Goal: Transaction & Acquisition: Book appointment/travel/reservation

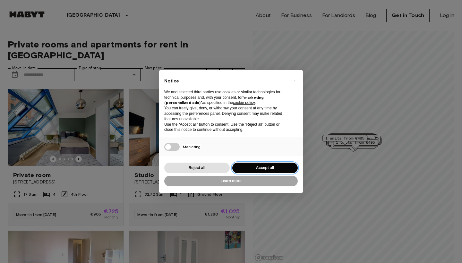
click at [259, 169] on button "Accept all" at bounding box center [264, 168] width 65 height 11
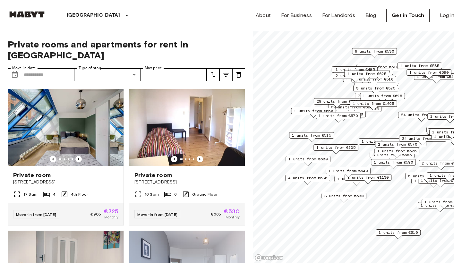
click at [335, 67] on span "1 units from €485" at bounding box center [354, 70] width 39 height 6
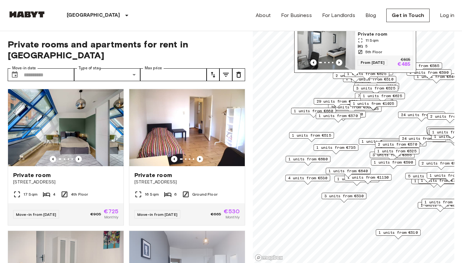
click at [336, 46] on img "Map marker" at bounding box center [326, 50] width 58 height 38
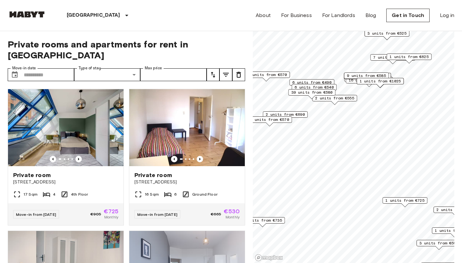
click at [308, 80] on span "6 units from €490" at bounding box center [311, 83] width 39 height 6
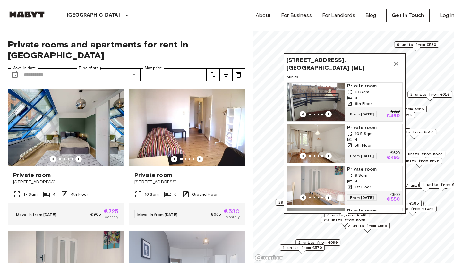
click at [328, 137] on img "Map marker" at bounding box center [316, 143] width 58 height 38
click at [164, 68] on input "Max price" at bounding box center [173, 74] width 66 height 13
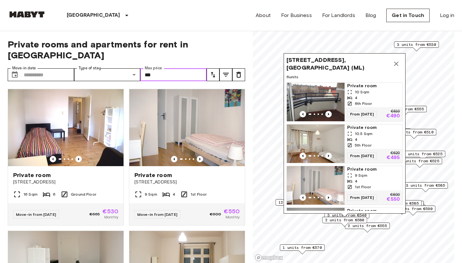
type input "***"
click at [118, 84] on div "Private room Cunostraße 70 16 Sqm 6 Ground Floor Move-in from [DATE] €665 €530 …" at bounding box center [63, 155] width 121 height 142
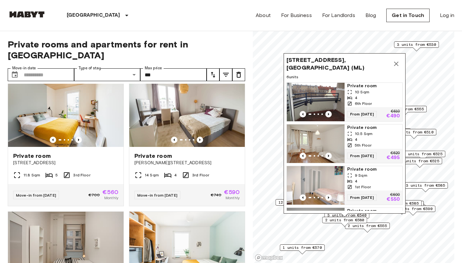
scroll to position [1143, 0]
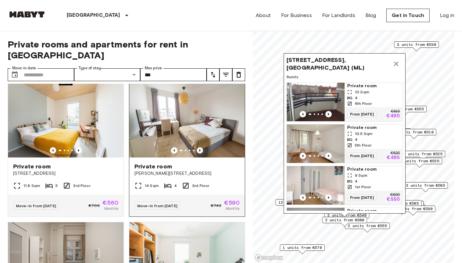
click at [200, 149] on icon "Previous image" at bounding box center [199, 150] width 1 height 3
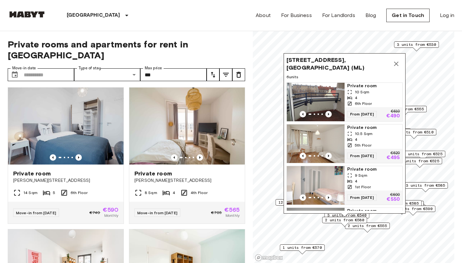
scroll to position [1478, 0]
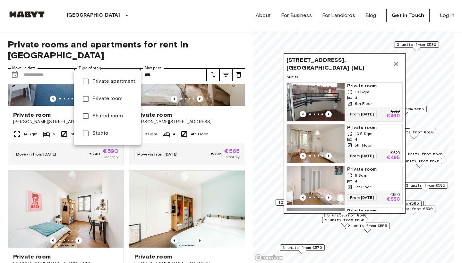
click at [226, 65] on div at bounding box center [231, 131] width 462 height 263
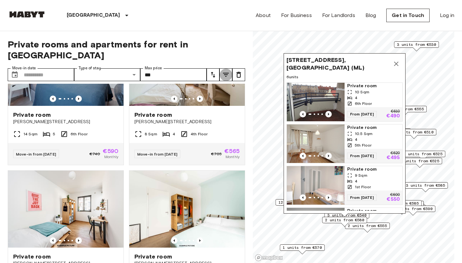
click at [226, 73] on icon "tune" at bounding box center [226, 75] width 6 height 4
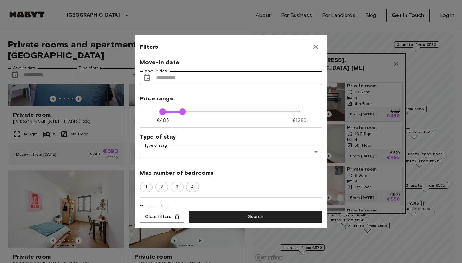
scroll to position [0, 0]
click at [318, 46] on icon "button" at bounding box center [316, 47] width 8 height 8
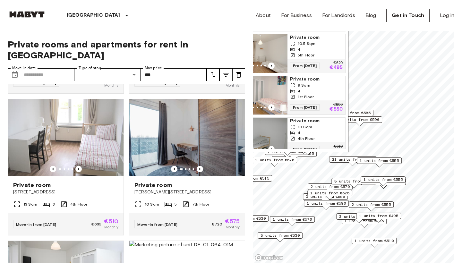
scroll to position [28, 0]
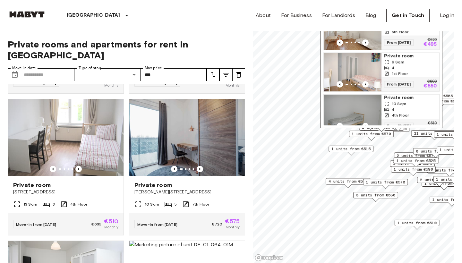
drag, startPoint x: 306, startPoint y: 207, endPoint x: 373, endPoint y: 149, distance: 89.1
click at [373, 149] on div "1 units from €515" at bounding box center [350, 149] width 45 height 6
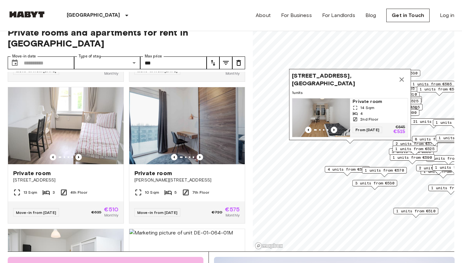
scroll to position [12, 0]
click at [402, 82] on icon "Map marker" at bounding box center [402, 80] width 8 height 8
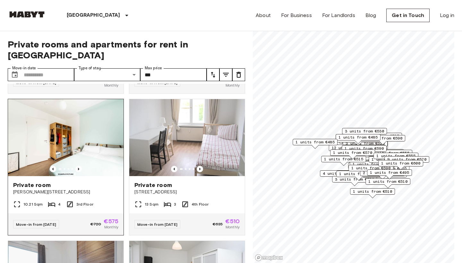
scroll to position [1694, 0]
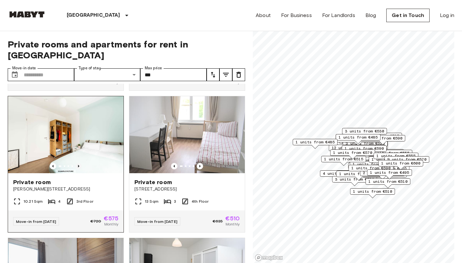
click at [80, 163] on icon "Previous image" at bounding box center [78, 166] width 6 height 6
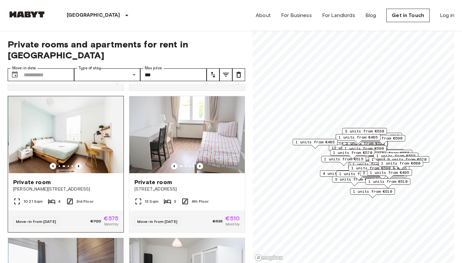
click at [80, 163] on icon "Previous image" at bounding box center [78, 166] width 6 height 6
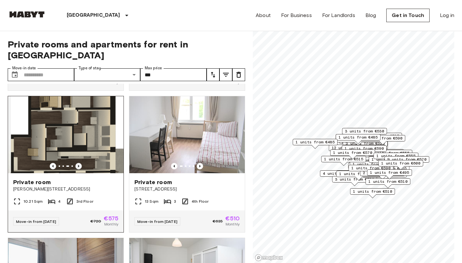
click at [80, 163] on icon "Previous image" at bounding box center [78, 166] width 6 height 6
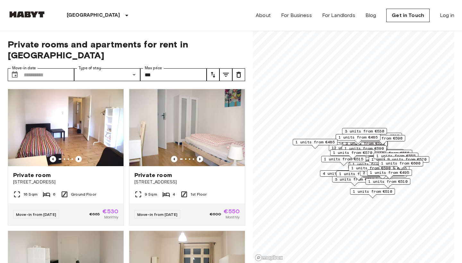
scroll to position [0, 0]
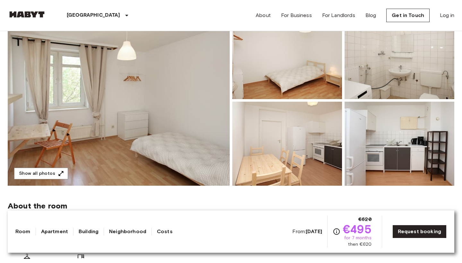
scroll to position [34, 0]
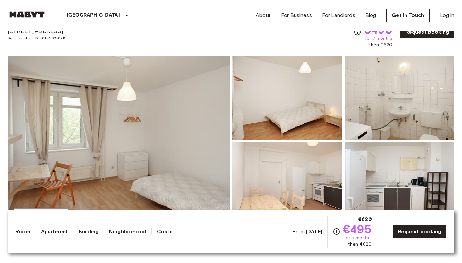
click at [189, 94] on img at bounding box center [119, 141] width 222 height 171
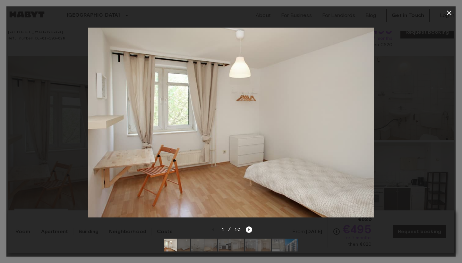
click at [426, 91] on div at bounding box center [230, 122] width 449 height 207
click at [249, 230] on icon "Next image" at bounding box center [249, 229] width 6 height 6
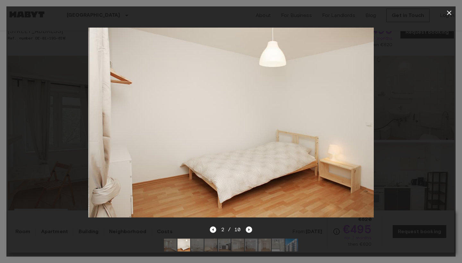
click at [249, 230] on icon "Next image" at bounding box center [249, 229] width 6 height 6
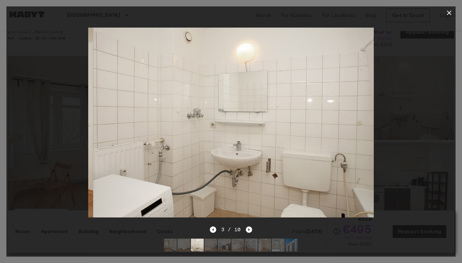
click at [249, 230] on icon "Next image" at bounding box center [249, 229] width 6 height 6
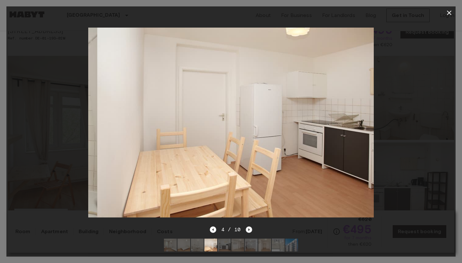
click at [249, 230] on icon "Next image" at bounding box center [249, 229] width 6 height 6
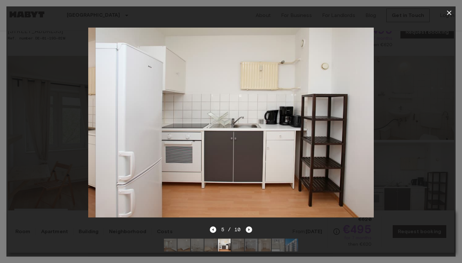
click at [249, 230] on icon "Next image" at bounding box center [249, 229] width 6 height 6
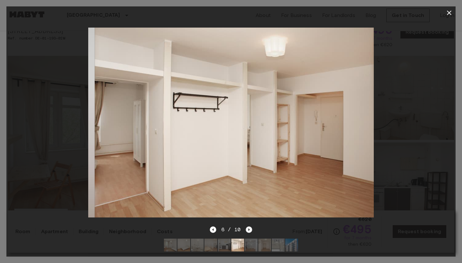
click at [249, 230] on icon "Next image" at bounding box center [249, 229] width 6 height 6
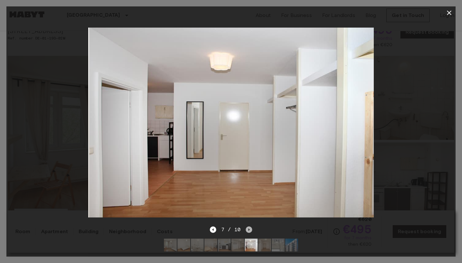
click at [249, 230] on icon "Next image" at bounding box center [249, 229] width 6 height 6
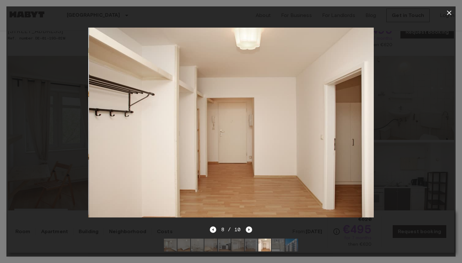
click at [249, 230] on icon "Next image" at bounding box center [249, 229] width 6 height 6
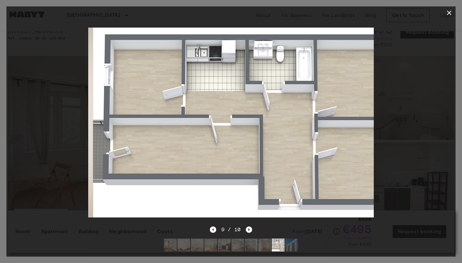
click at [249, 230] on icon "Next image" at bounding box center [249, 229] width 6 height 6
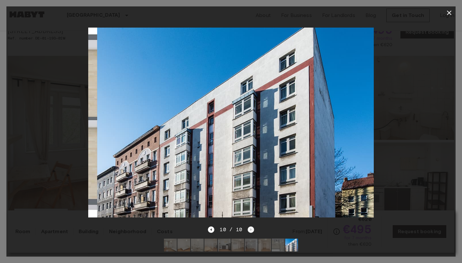
click at [249, 230] on div "10 / 10" at bounding box center [231, 230] width 46 height 8
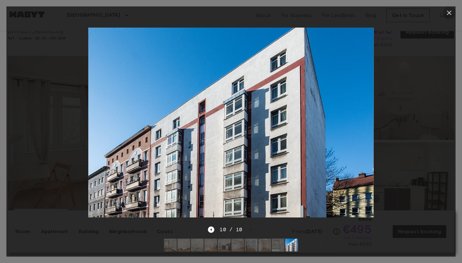
click at [448, 11] on icon "button" at bounding box center [449, 13] width 8 height 8
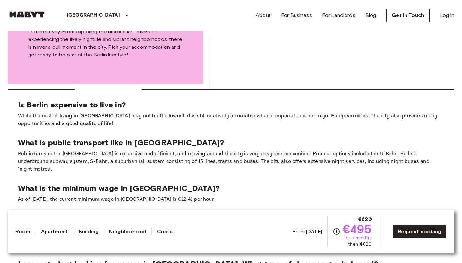
scroll to position [770, 0]
